Goal: Task Accomplishment & Management: Use online tool/utility

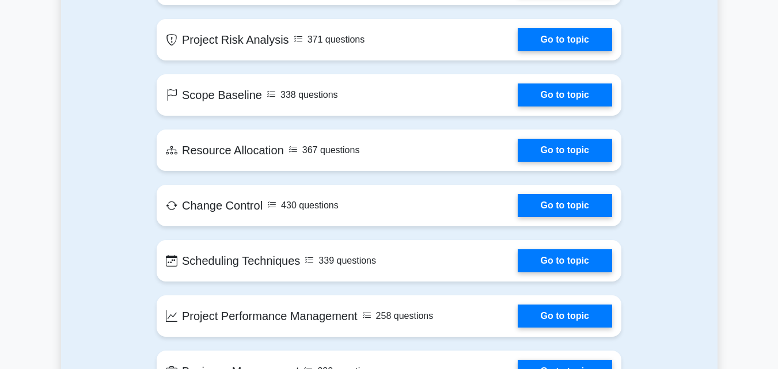
scroll to position [1878, 0]
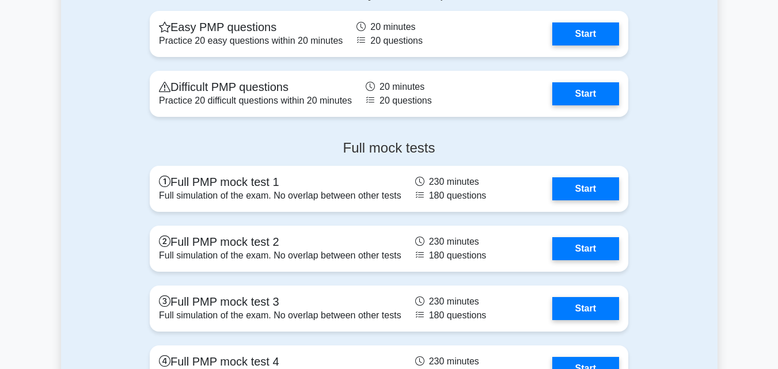
scroll to position [3187, 0]
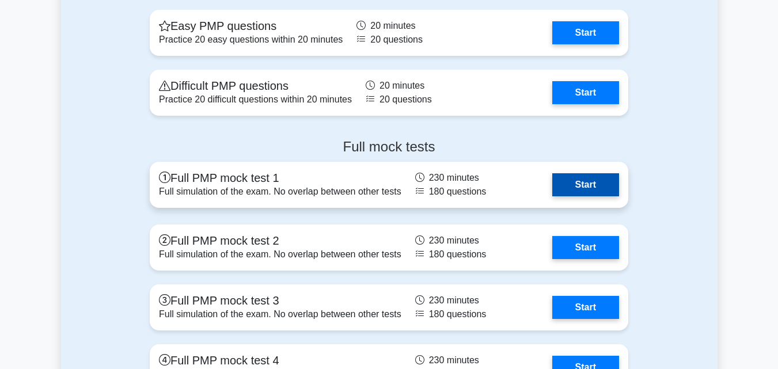
click at [577, 178] on link "Start" at bounding box center [585, 184] width 67 height 23
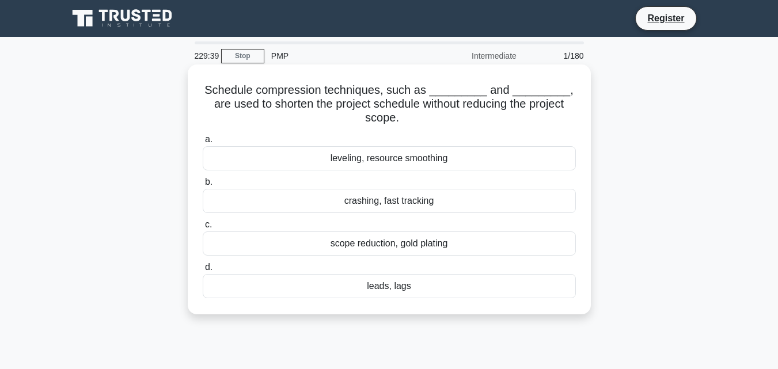
click at [390, 164] on div "leveling, resource smoothing" at bounding box center [389, 158] width 373 height 24
click at [203, 143] on input "a. leveling, resource smoothing" at bounding box center [203, 139] width 0 height 7
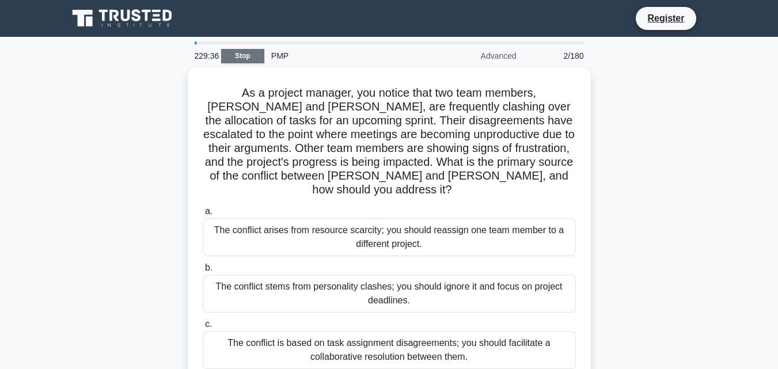
click at [237, 59] on link "Stop" at bounding box center [242, 56] width 43 height 14
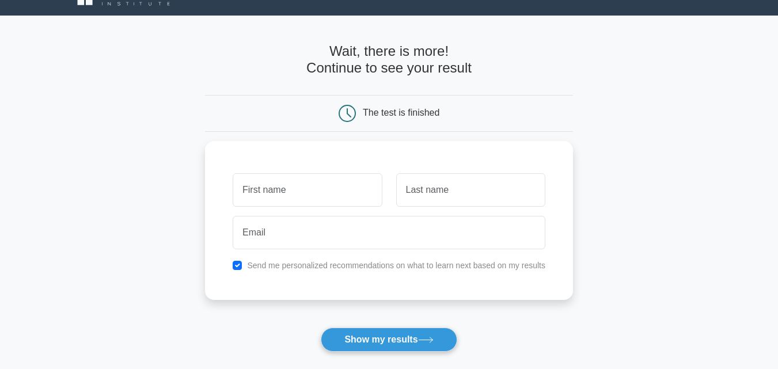
scroll to position [22, 0]
